Goal: Information Seeking & Learning: Learn about a topic

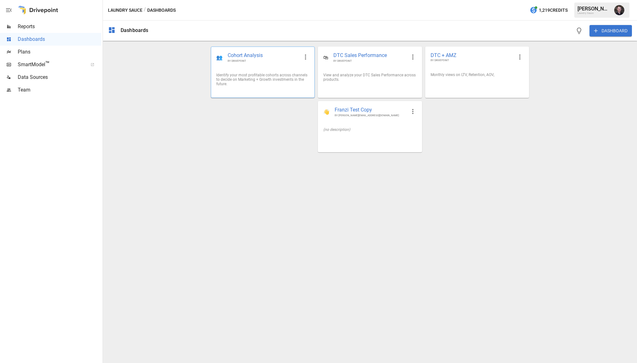
click at [264, 54] on span "Cohort Analysis" at bounding box center [264, 55] width 72 height 7
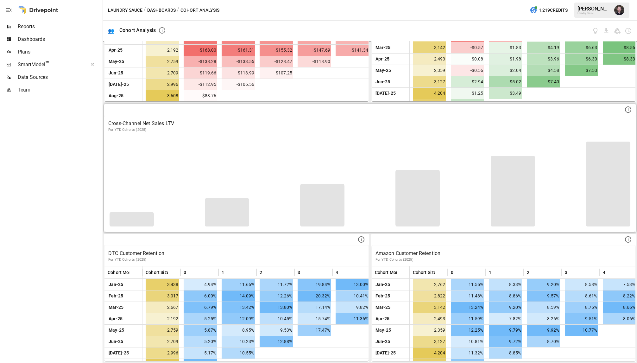
scroll to position [195, 0]
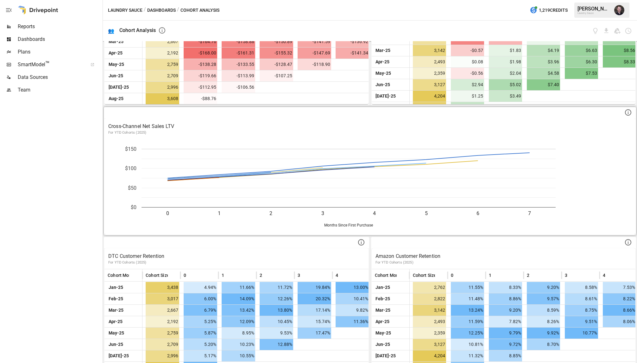
click at [48, 27] on span "Reports" at bounding box center [60, 27] width 84 height 8
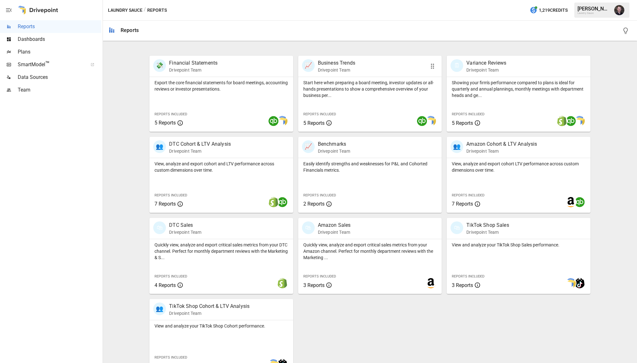
scroll to position [114, 0]
click at [219, 146] on p "DTC Cohort & LTV Analysis" at bounding box center [200, 144] width 62 height 8
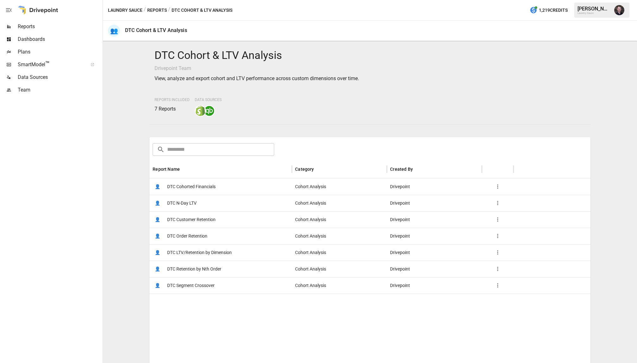
click at [197, 187] on span "DTC Cohorted Financials" at bounding box center [191, 187] width 48 height 16
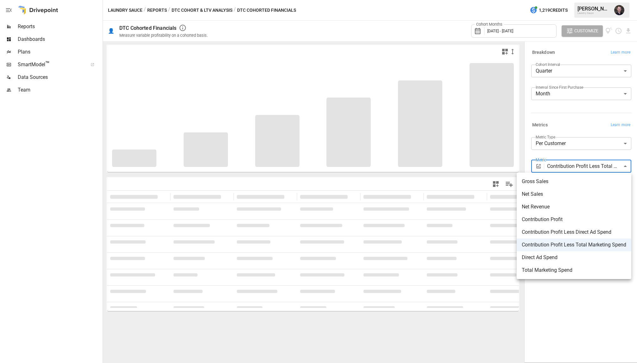
click at [613, 0] on body "**********" at bounding box center [318, 0] width 637 height 0
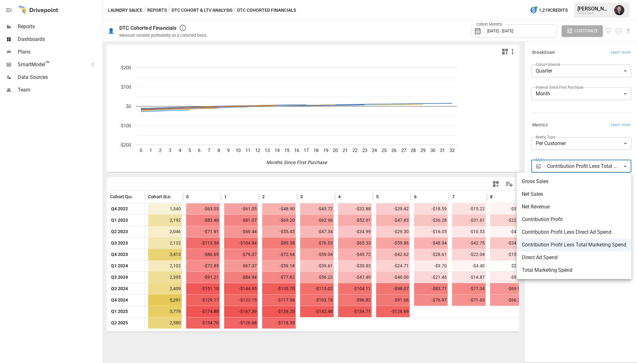
click at [586, 231] on span "Contribution Profit Less Direct Ad Spend" at bounding box center [574, 232] width 105 height 8
type input "**********"
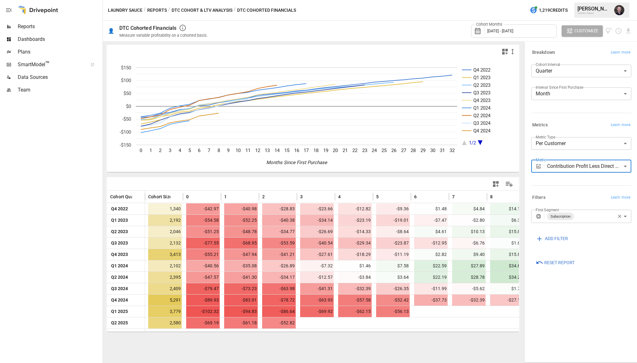
click at [563, 0] on body "Reports Dashboards Plans SmartModel ™ Data Sources Team Laundry Sauce / Reports…" at bounding box center [318, 0] width 637 height 0
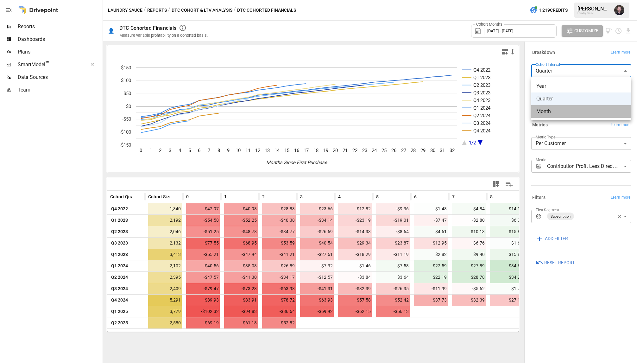
click at [557, 112] on span "Month" at bounding box center [581, 112] width 90 height 8
type input "*****"
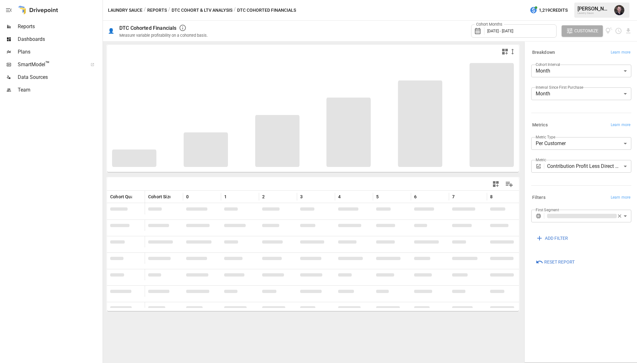
click at [513, 32] on span "[DATE] - [DATE]" at bounding box center [500, 31] width 26 height 5
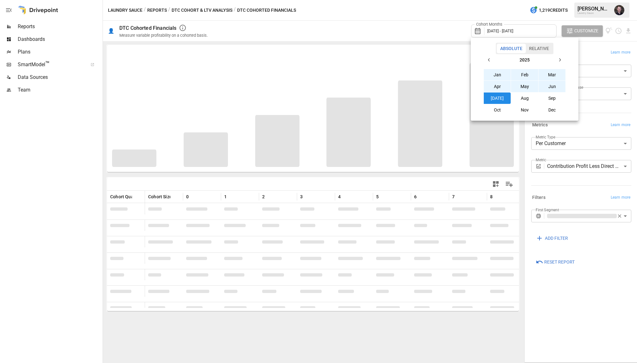
click at [390, 24] on div at bounding box center [318, 181] width 637 height 363
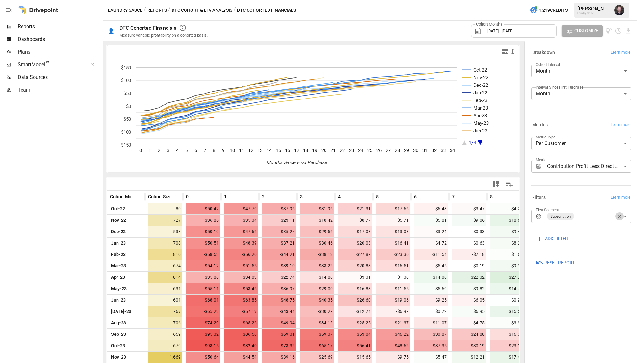
click at [618, 216] on icon "button" at bounding box center [620, 216] width 6 height 6
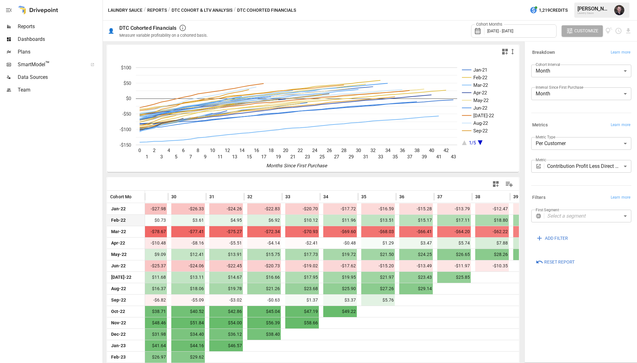
click at [521, 35] on div "Cohort Months [DATE] - [DATE]" at bounding box center [514, 30] width 86 height 13
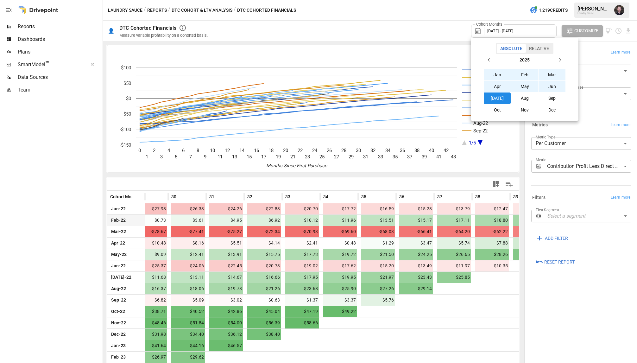
click at [494, 58] on button "button" at bounding box center [489, 59] width 11 height 11
click at [492, 73] on button "Jan" at bounding box center [497, 74] width 27 height 11
click at [550, 109] on button "Dec" at bounding box center [552, 109] width 27 height 11
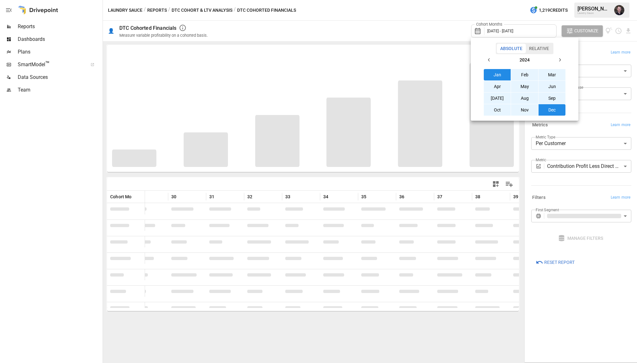
click at [616, 165] on div at bounding box center [318, 181] width 637 height 363
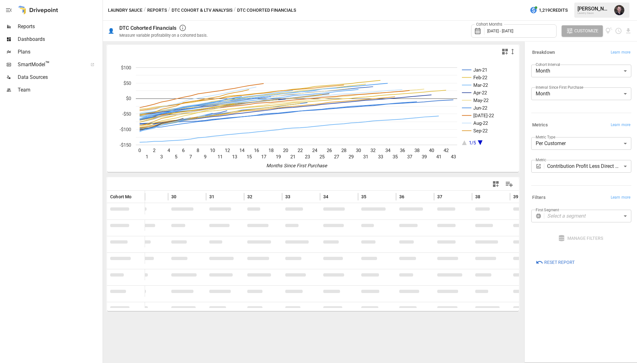
click at [622, 0] on body "Reports Dashboards Plans SmartModel ™ Data Sources Team Laundry Sauce / Reports…" at bounding box center [318, 0] width 637 height 0
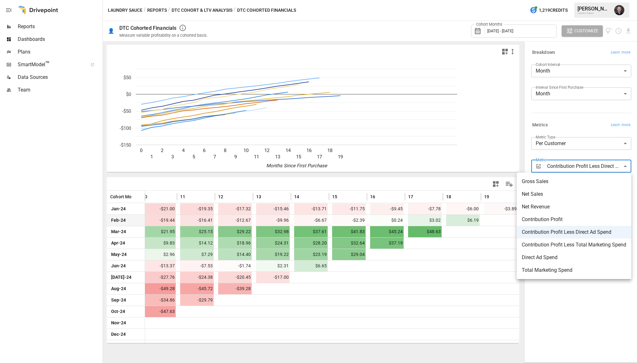
scroll to position [0, 424]
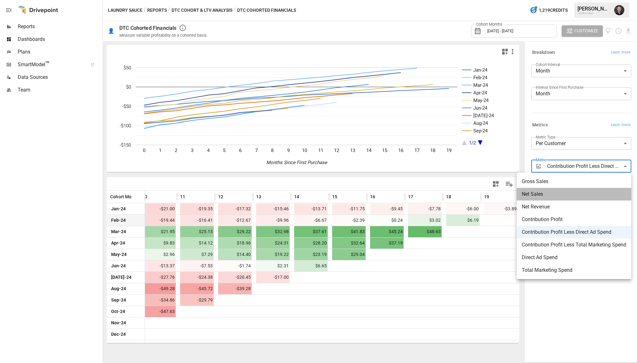
click at [565, 193] on span "Net Sales" at bounding box center [574, 194] width 105 height 8
type input "*********"
